Goal: Navigation & Orientation: Understand site structure

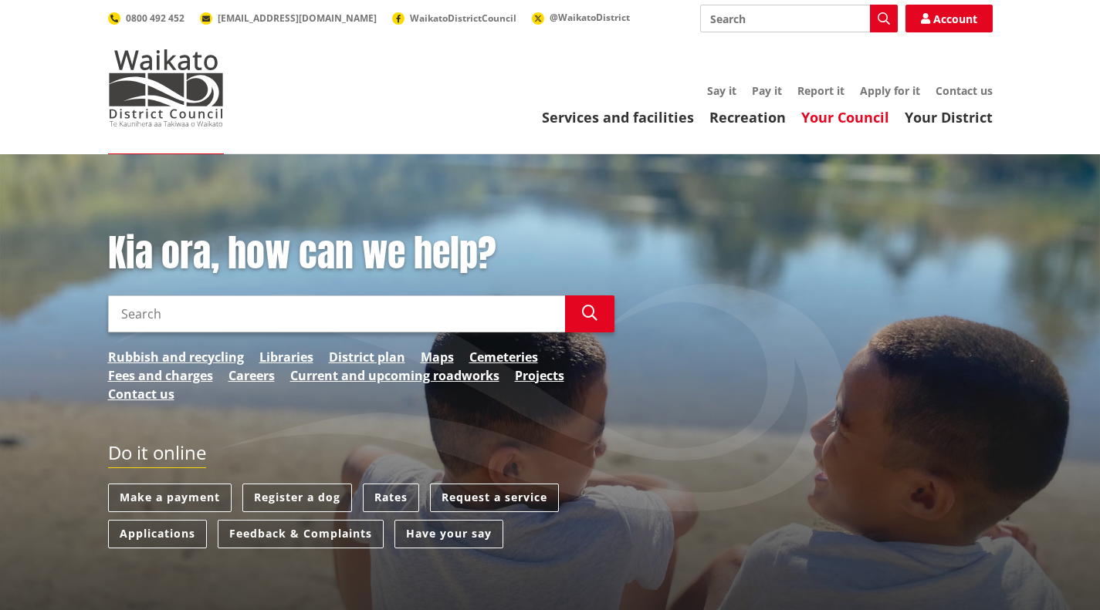
click at [826, 120] on link "Your Council" at bounding box center [845, 117] width 88 height 19
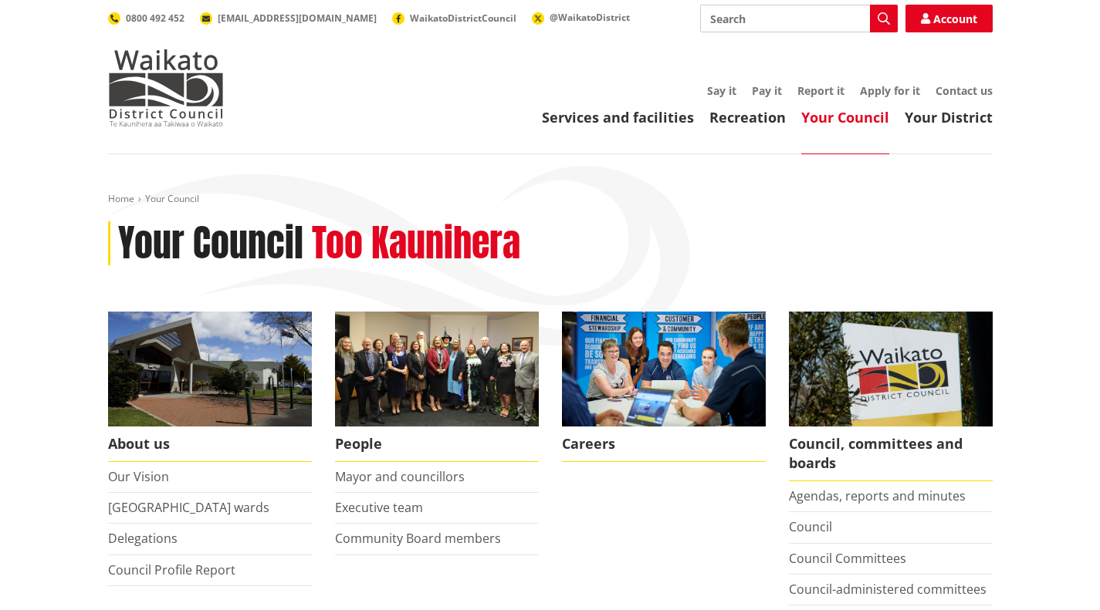
click at [196, 495] on li "Waikato district wards" at bounding box center [210, 508] width 204 height 31
click at [645, 127] on link "Services and facilities" at bounding box center [618, 117] width 152 height 19
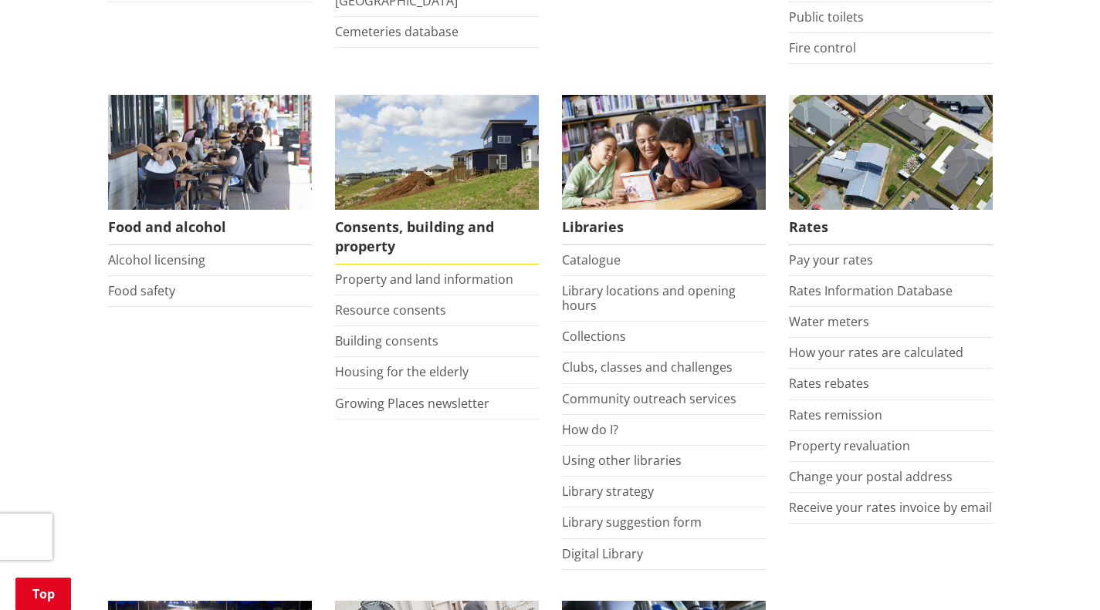
scroll to position [555, 0]
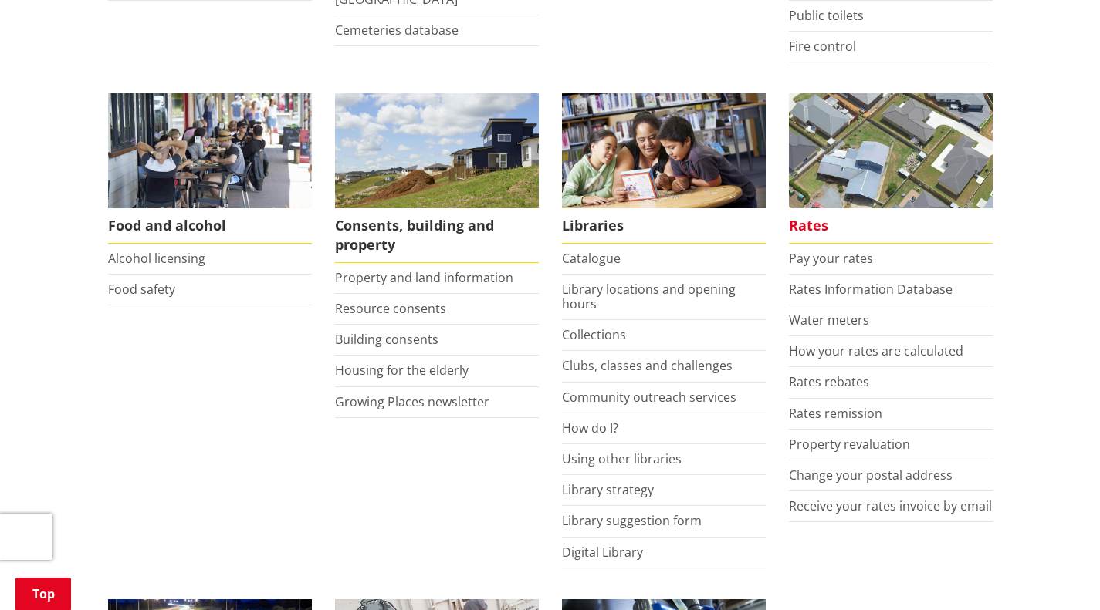
click at [806, 225] on span "Rates" at bounding box center [891, 225] width 204 height 35
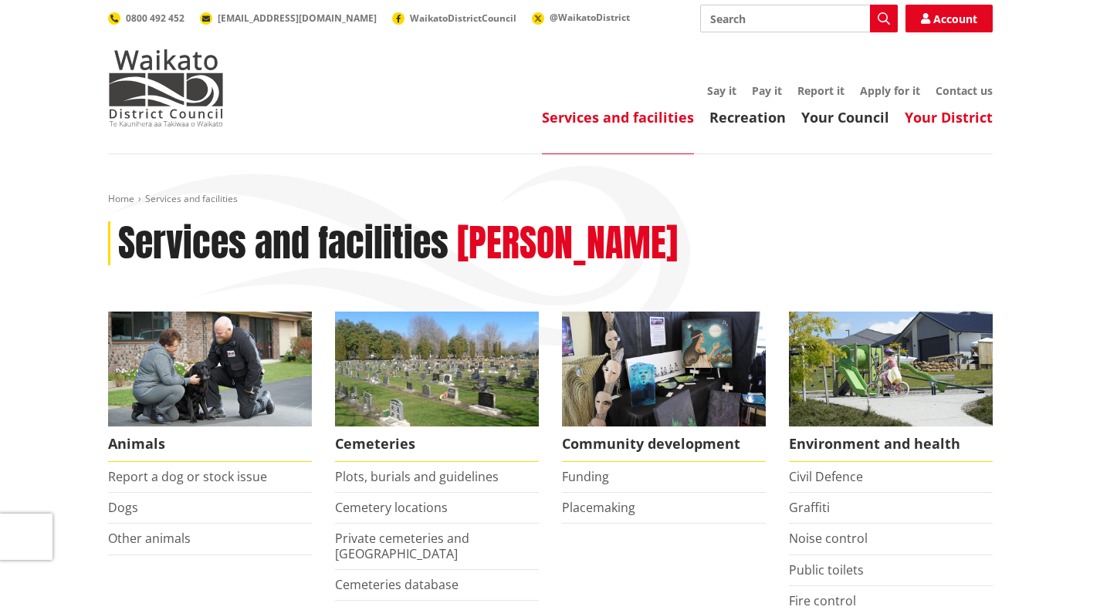
click at [936, 113] on link "Your District" at bounding box center [948, 117] width 88 height 19
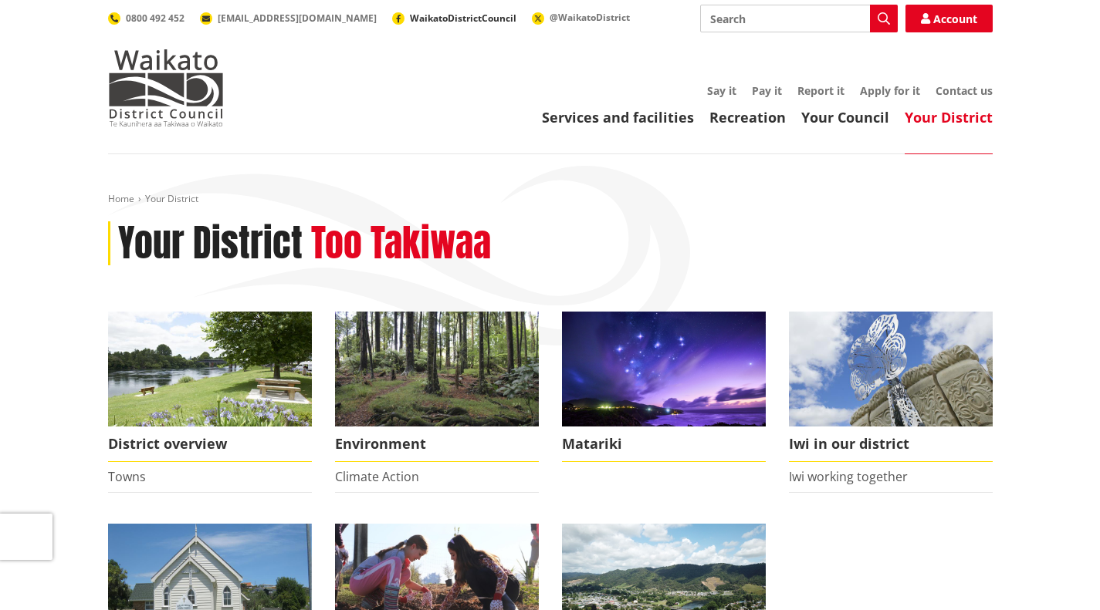
click at [410, 17] on span "WaikatoDistrictCouncil" at bounding box center [463, 18] width 106 height 13
